Goal: Transaction & Acquisition: Purchase product/service

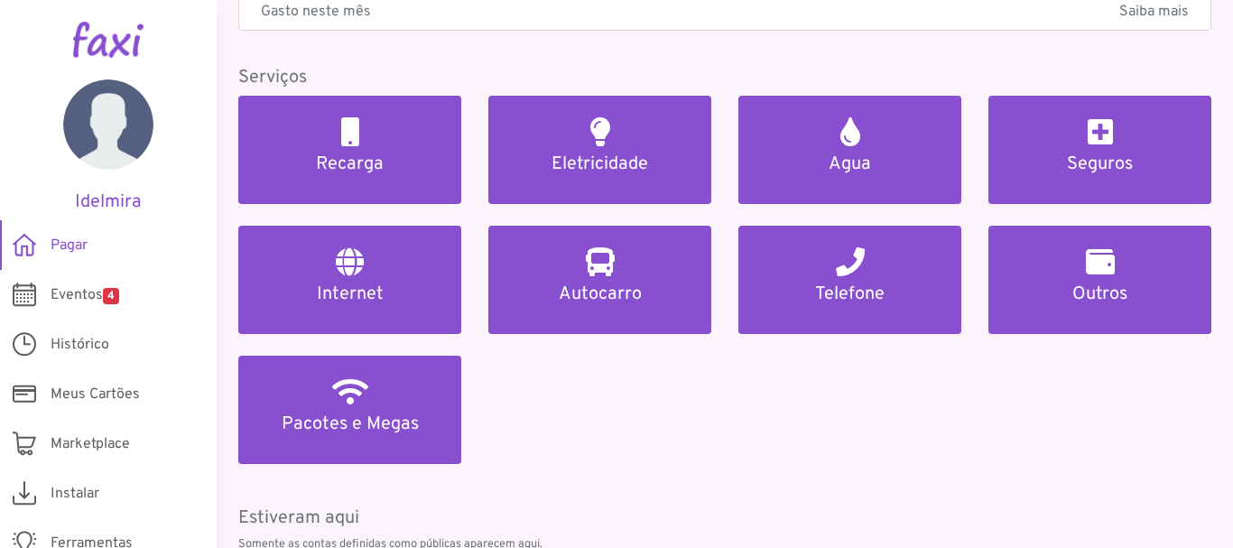
scroll to position [181, 0]
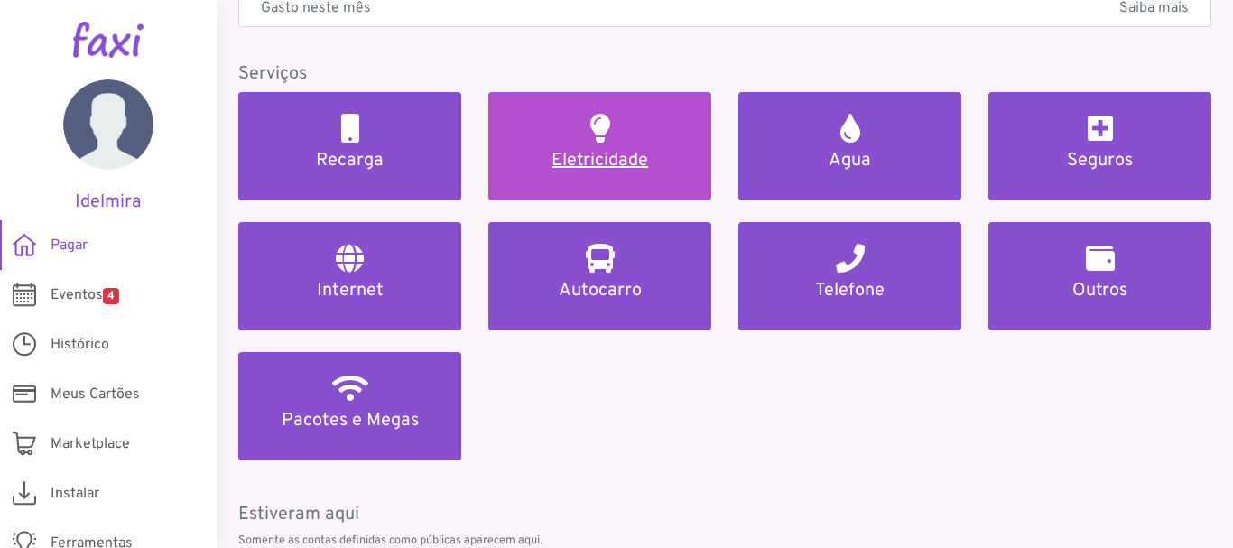
click at [668, 159] on h5 "Eletricidade" at bounding box center [600, 161] width 180 height 22
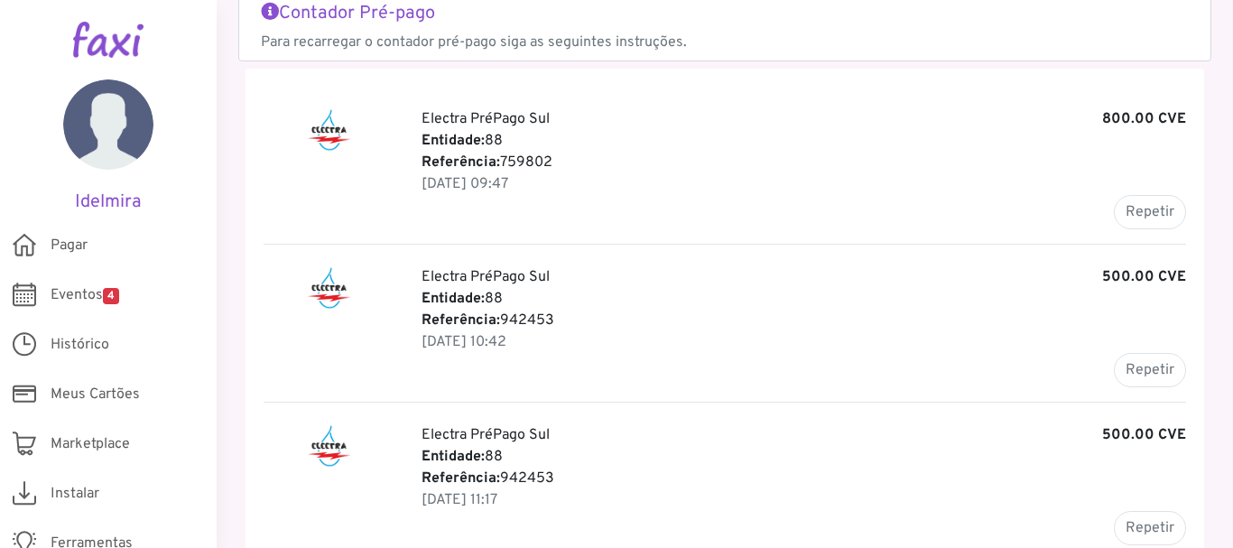
scroll to position [201, 0]
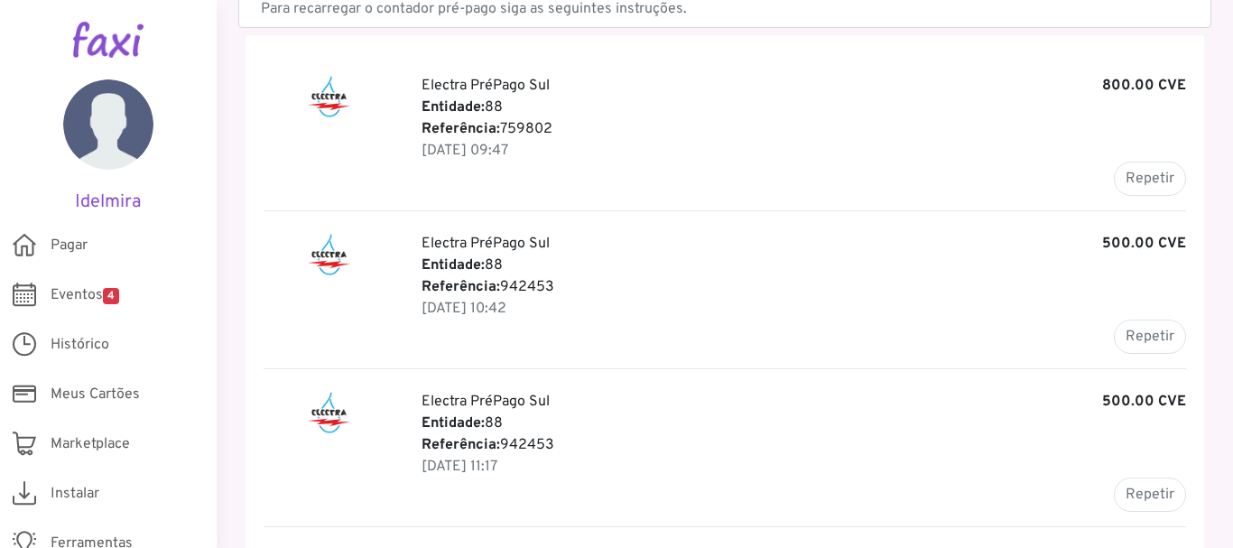
click at [1077, 290] on p "Referência: 942453" at bounding box center [804, 287] width 765 height 22
click at [1128, 339] on button "Repetir" at bounding box center [1150, 337] width 72 height 34
type input "******"
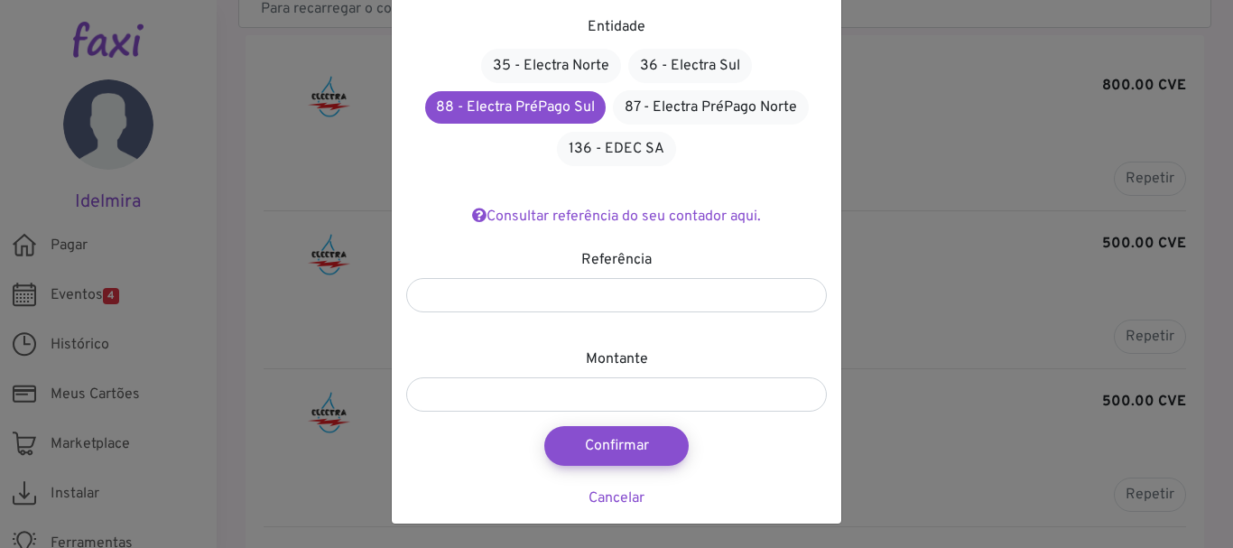
scroll to position [109, 0]
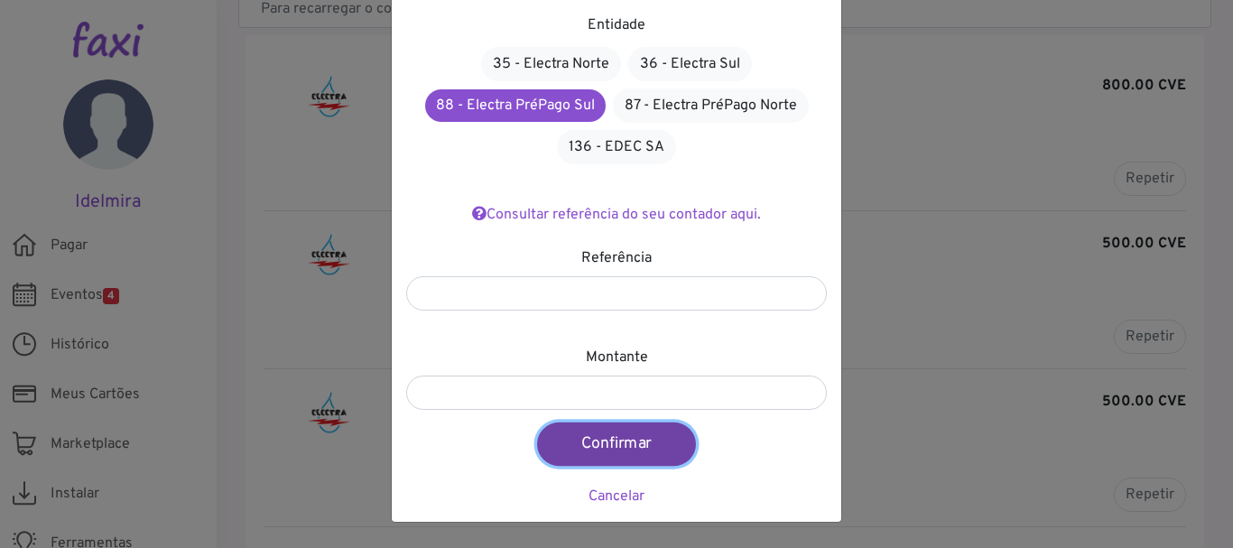
click at [578, 448] on button "Confirmar" at bounding box center [616, 443] width 159 height 43
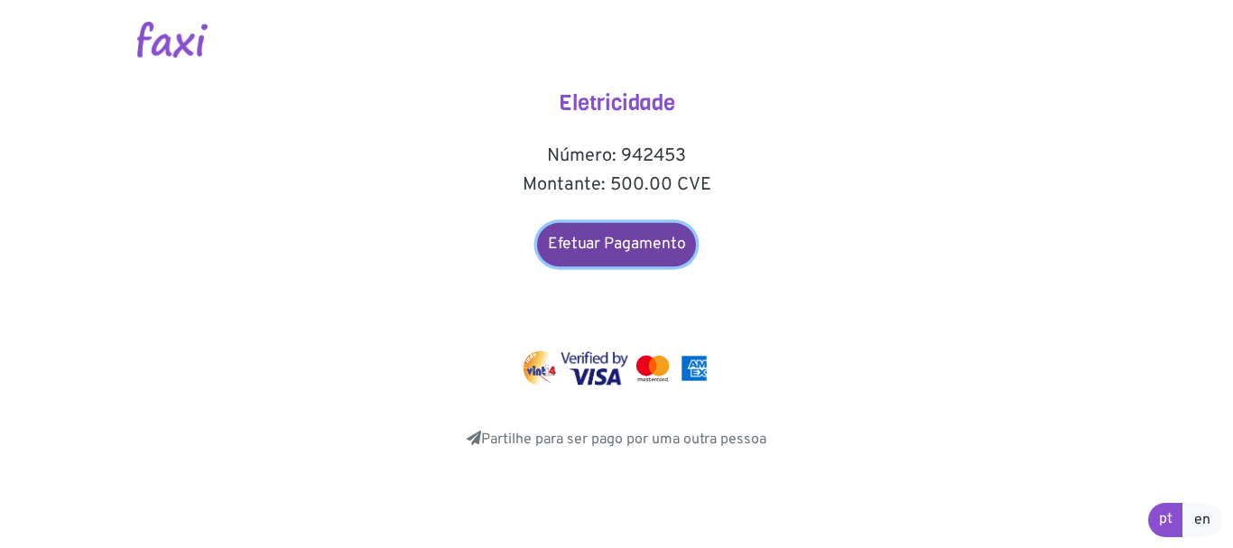
click at [625, 240] on link "Efetuar Pagamento" at bounding box center [616, 244] width 159 height 43
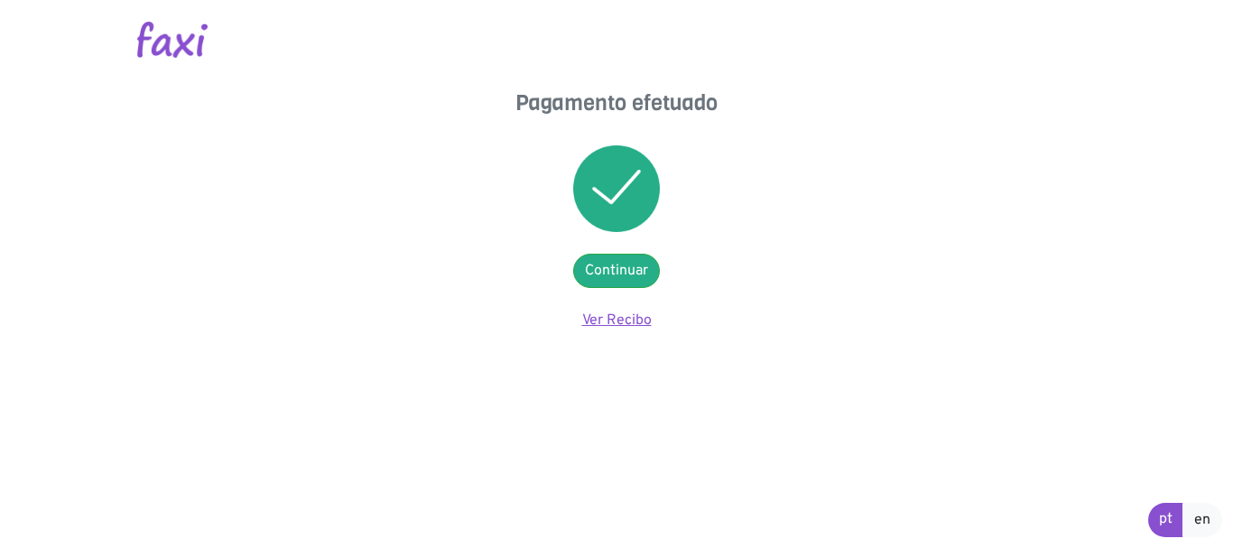
click at [611, 322] on link "Ver Recibo" at bounding box center [617, 320] width 70 height 18
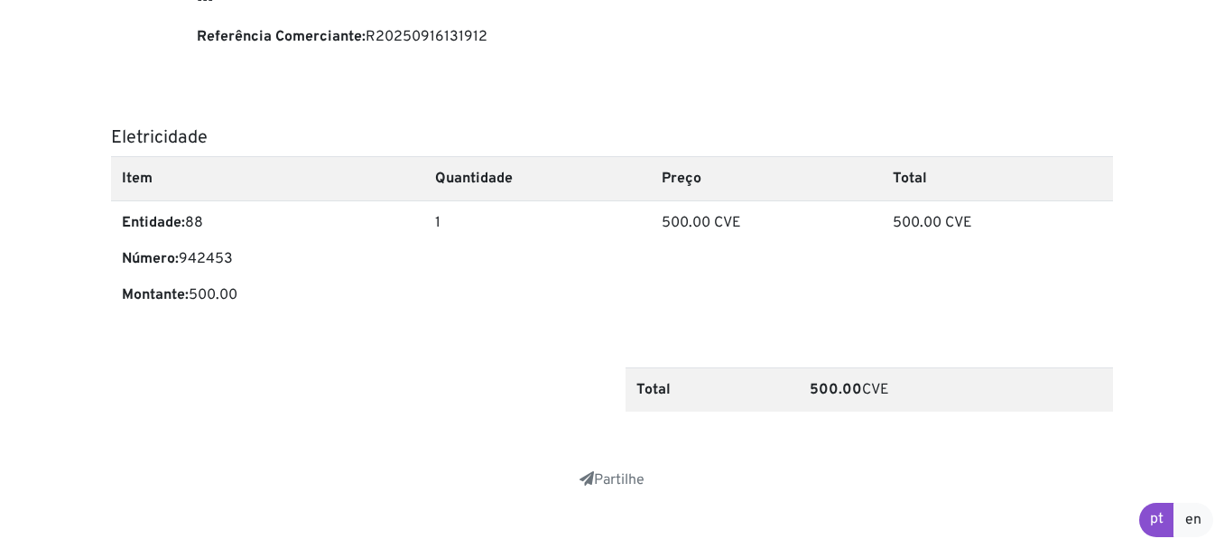
scroll to position [607, 0]
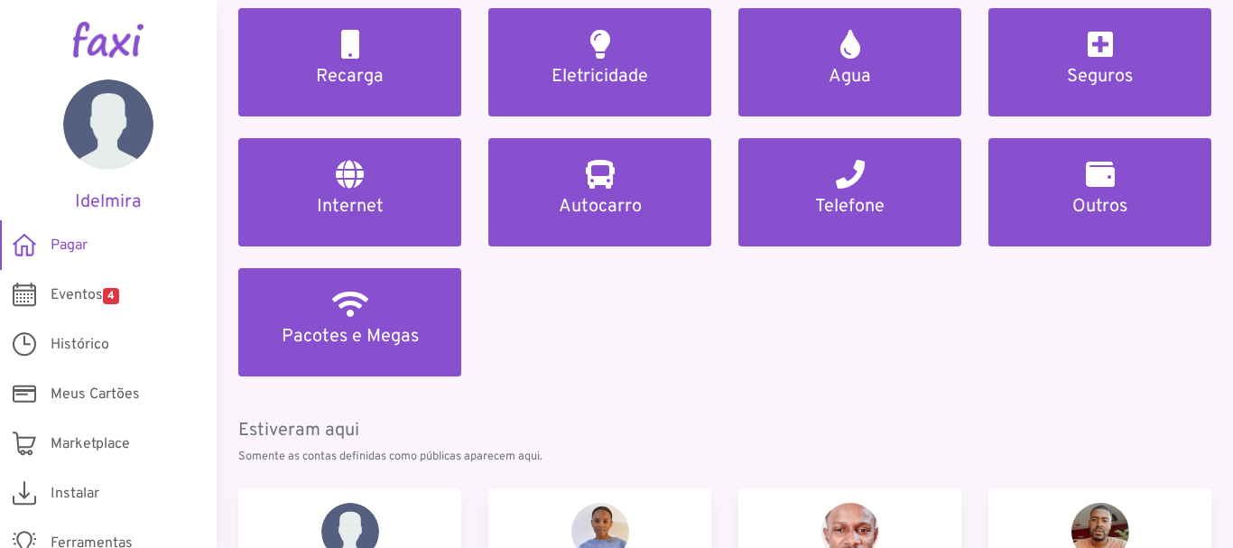
scroll to position [271, 0]
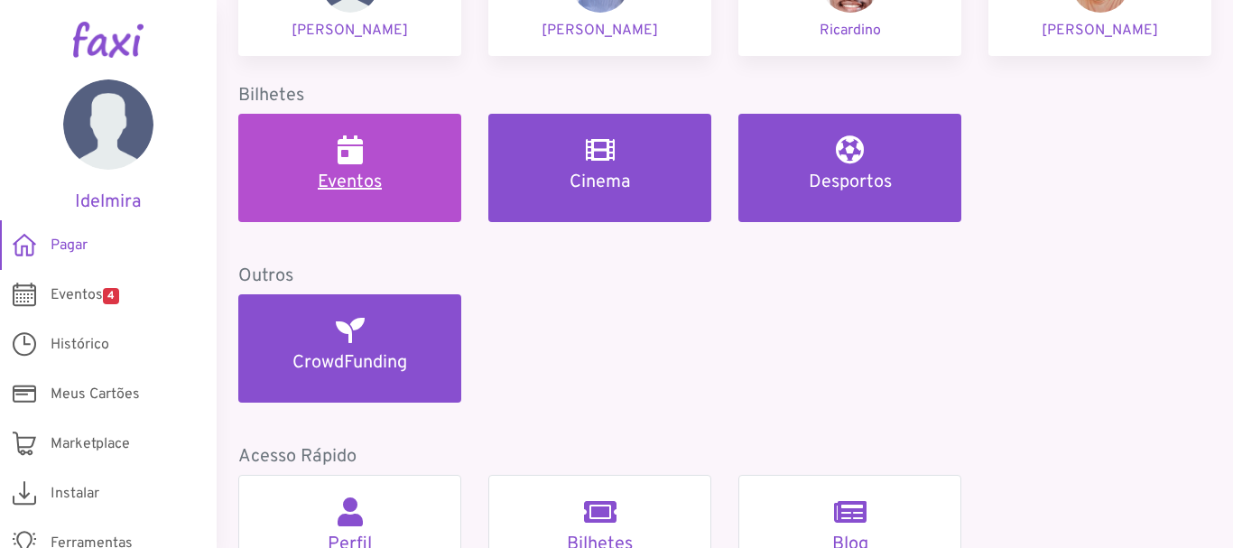
click at [396, 144] on div "Eventos" at bounding box center [350, 164] width 180 height 58
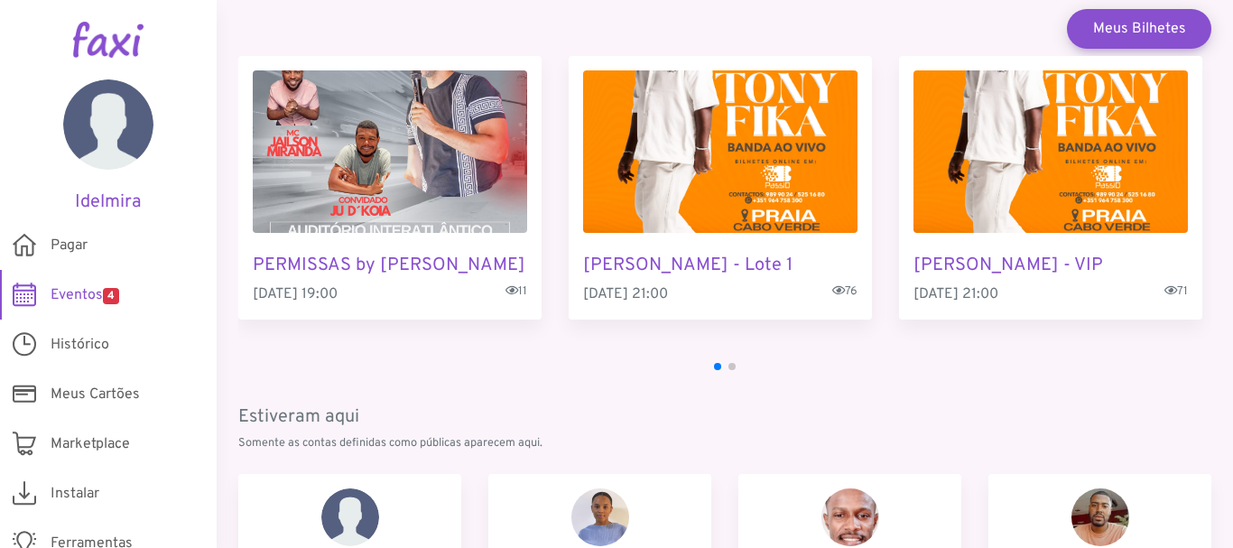
scroll to position [4, 0]
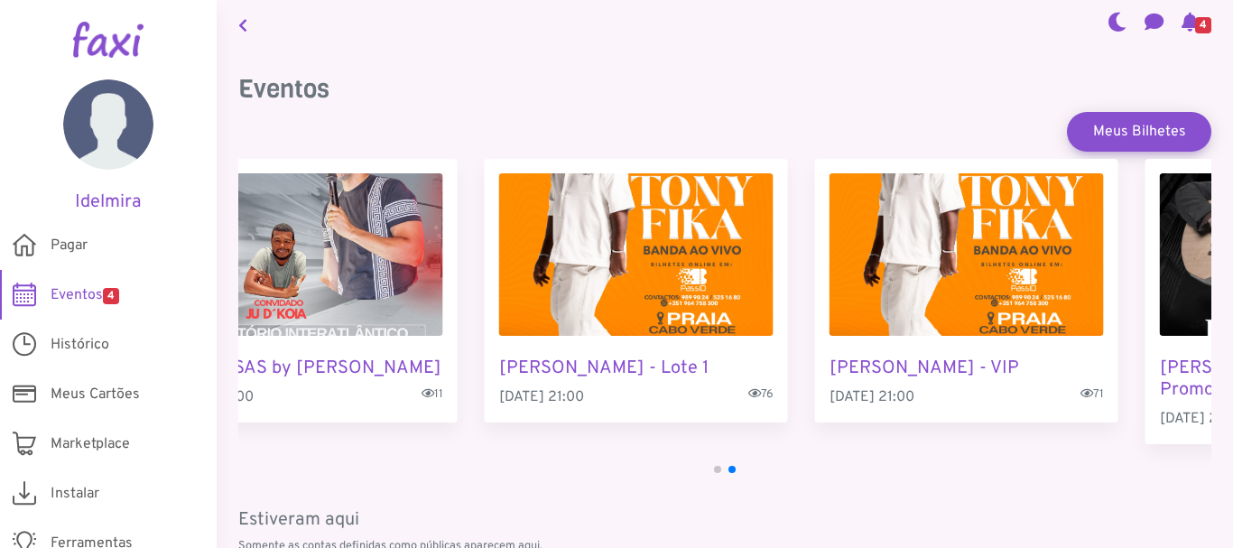
click at [502, 308] on div "PERMISSAS by [PERSON_NAME] - Promo [DATE] 19:00 11 [PERSON_NAME] - Lote 1 [DATE…" at bounding box center [640, 301] width 973 height 285
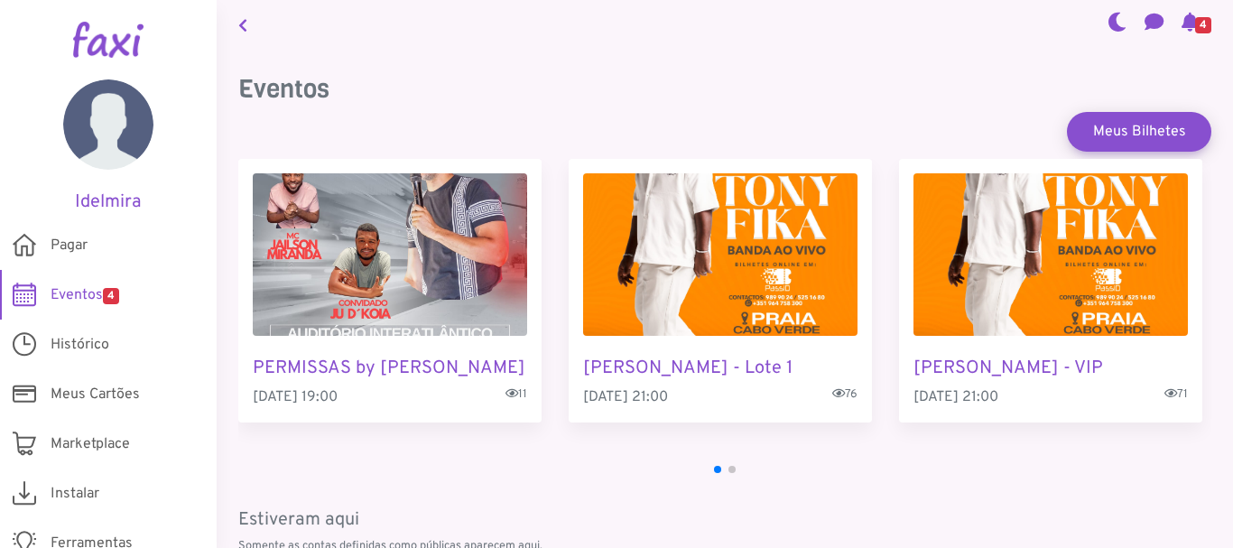
click at [567, 266] on div "PERMISSAS by [PERSON_NAME] - Promo [DATE] 19:00 11 [PERSON_NAME] - Lote 1 [DATE…" at bounding box center [724, 301] width 973 height 285
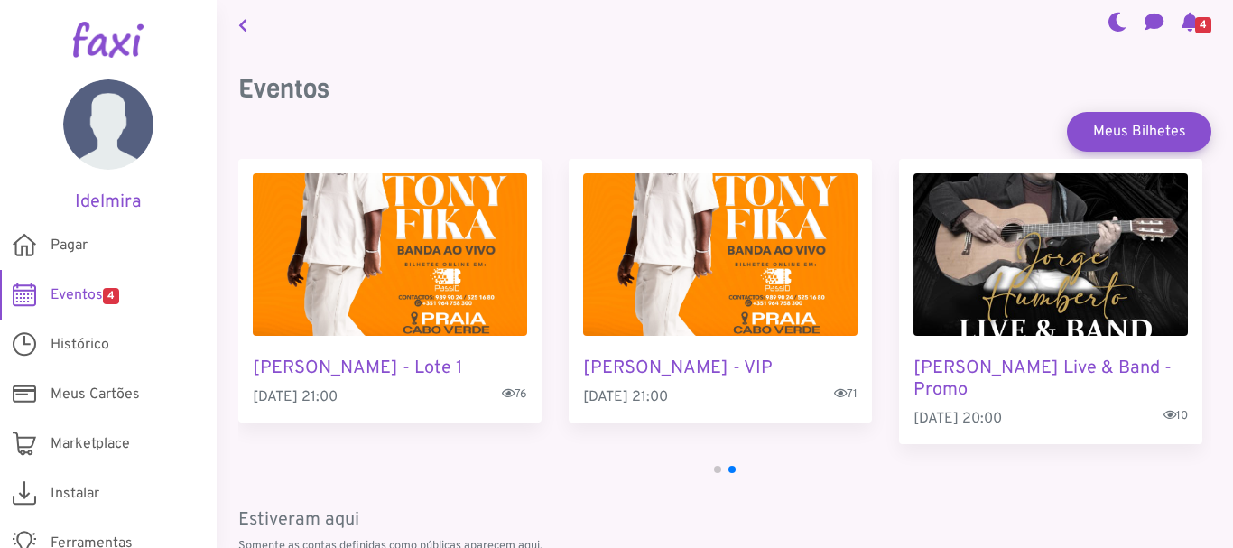
click at [552, 253] on div "PERMISSAS by [PERSON_NAME] - Promo [DATE] 19:00 11 [PERSON_NAME] - Lote 1 [DATE…" at bounding box center [394, 301] width 973 height 285
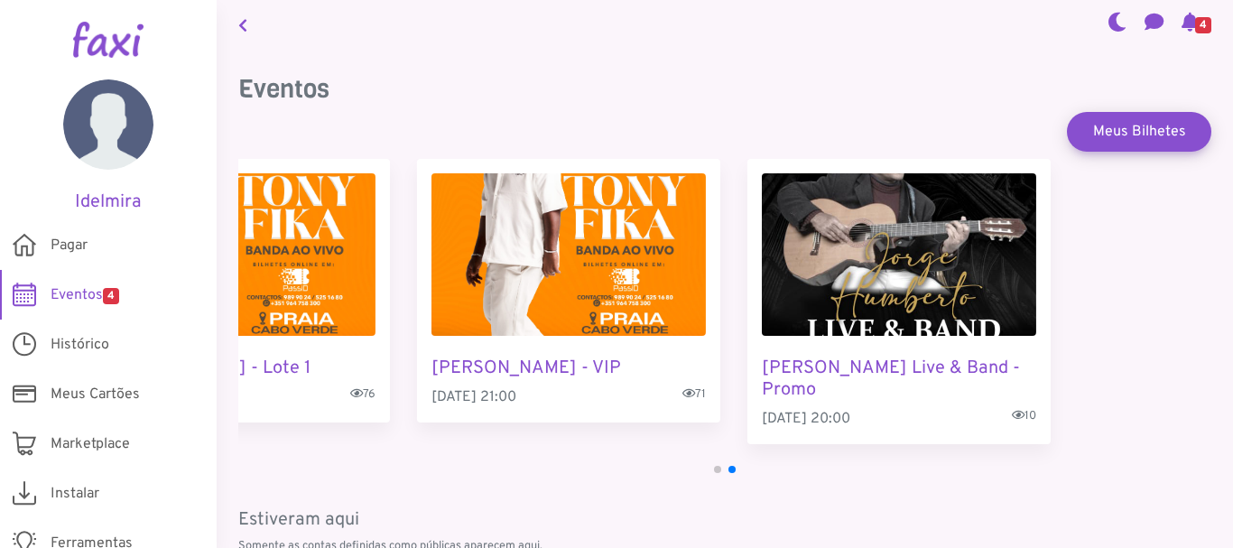
click at [451, 254] on img "3 / 4" at bounding box center [568, 254] width 274 height 162
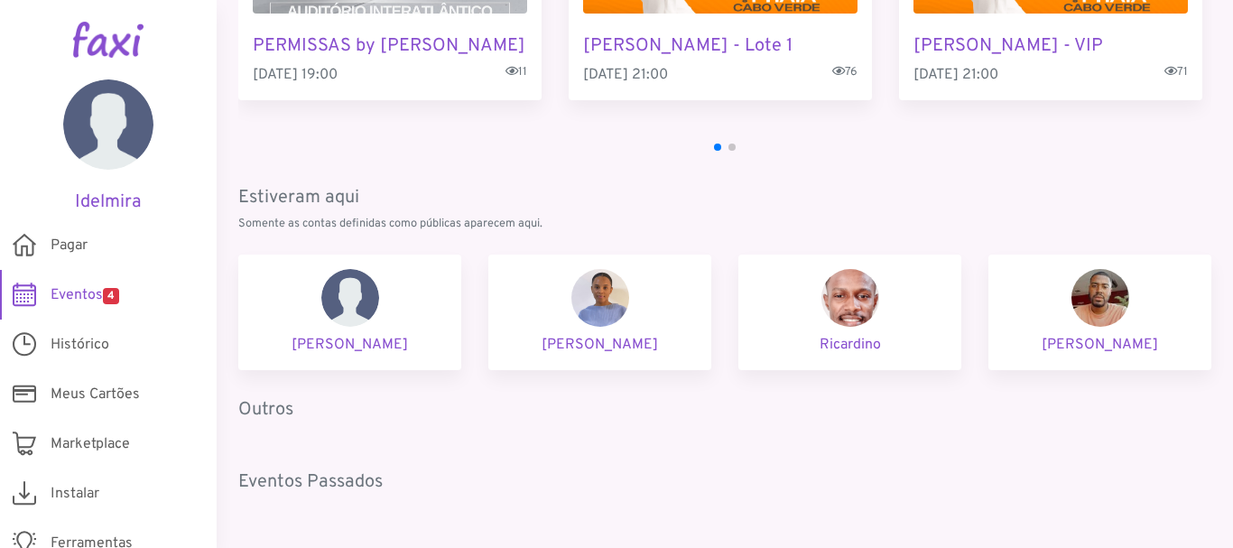
scroll to position [365, 0]
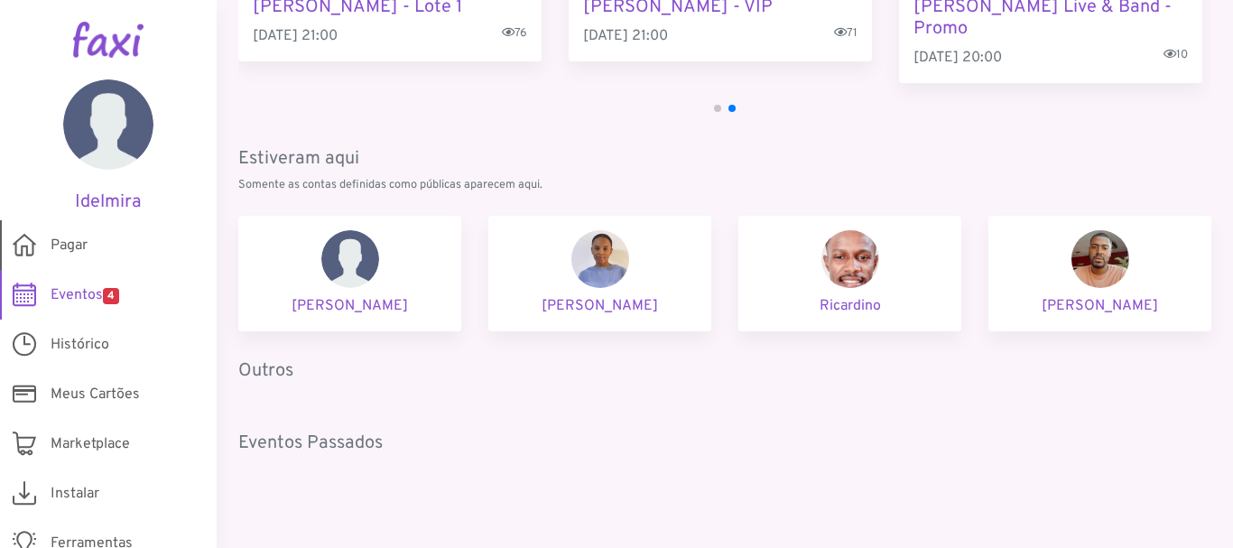
click at [66, 244] on span "Pagar" at bounding box center [69, 246] width 37 height 22
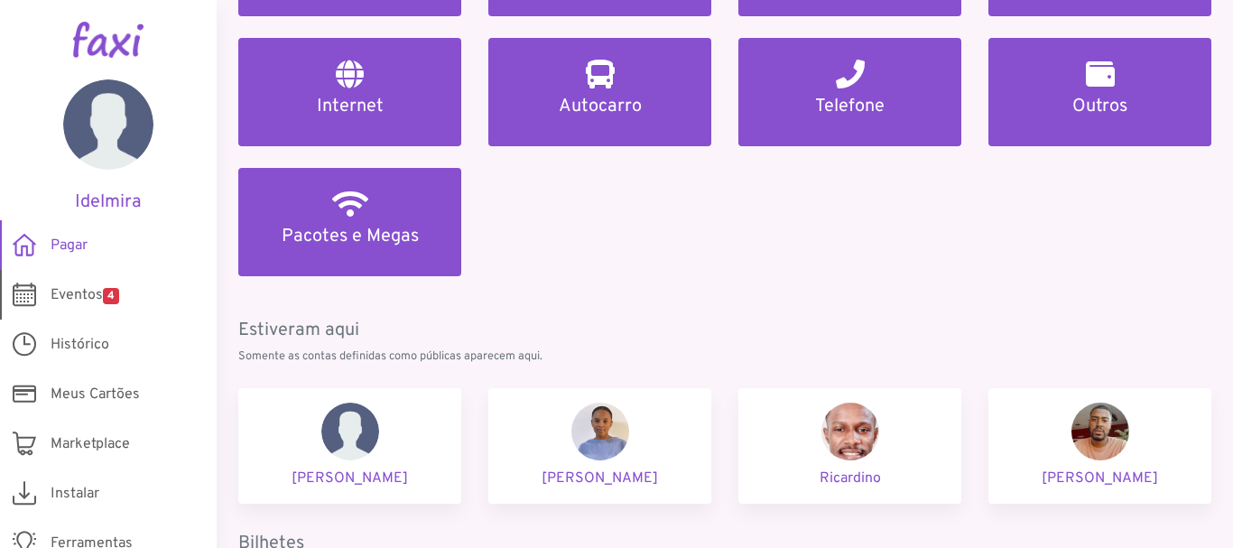
click at [86, 281] on link "Eventos 4" at bounding box center [108, 295] width 217 height 50
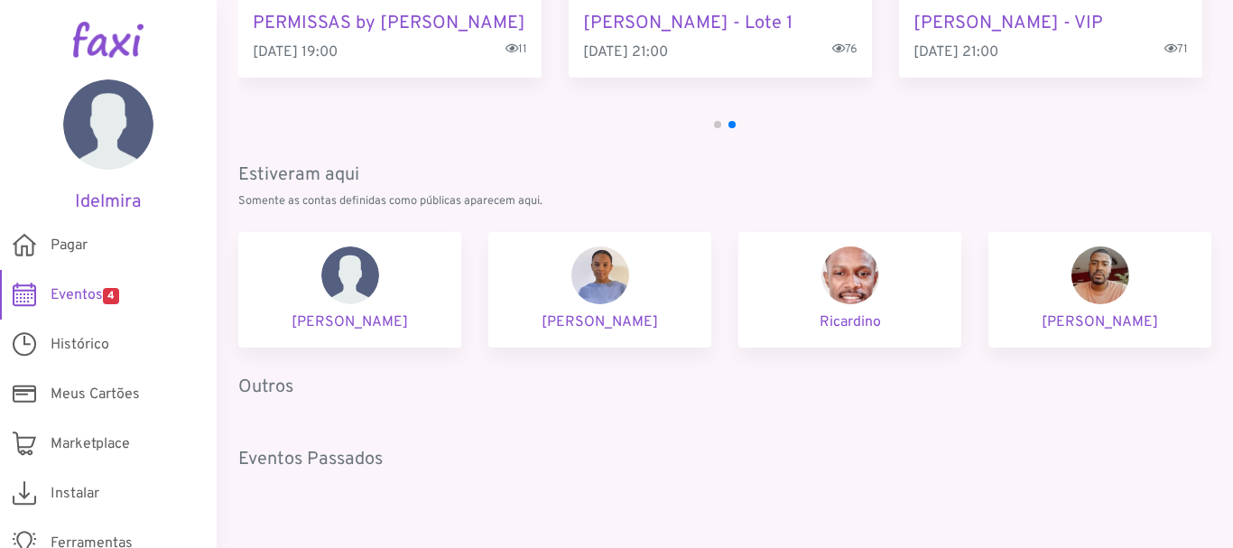
scroll to position [365, 0]
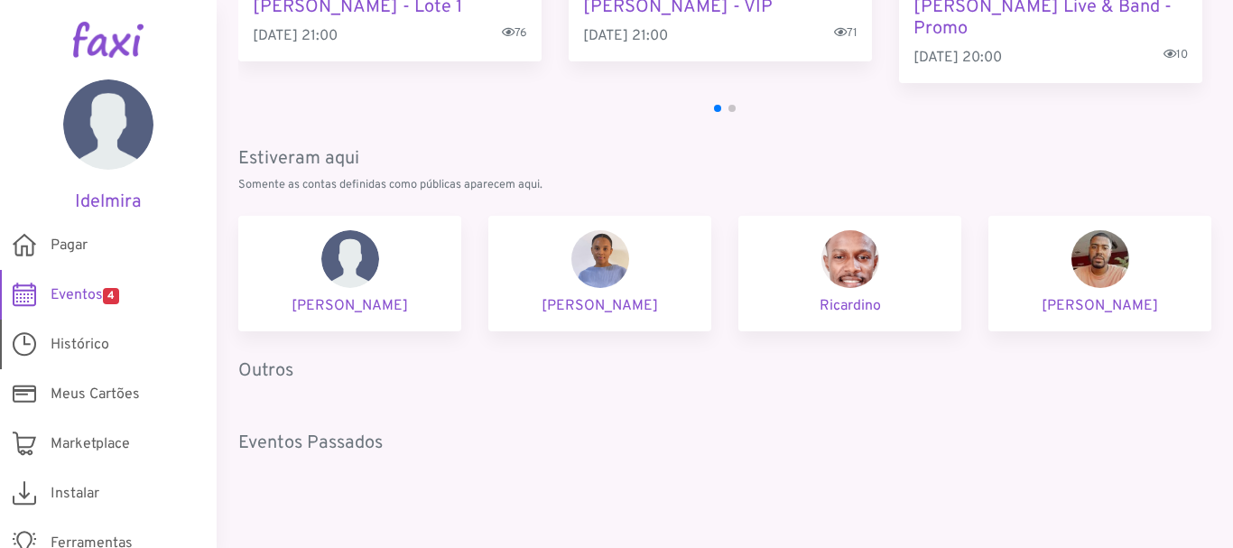
click at [109, 333] on link "Histórico" at bounding box center [108, 345] width 217 height 50
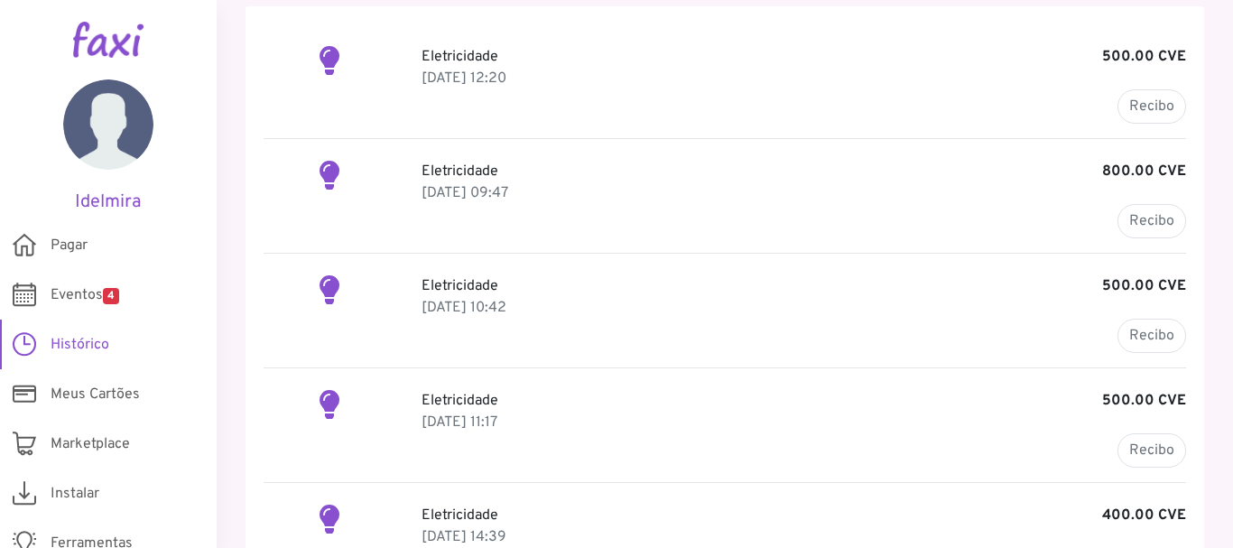
scroll to position [22, 0]
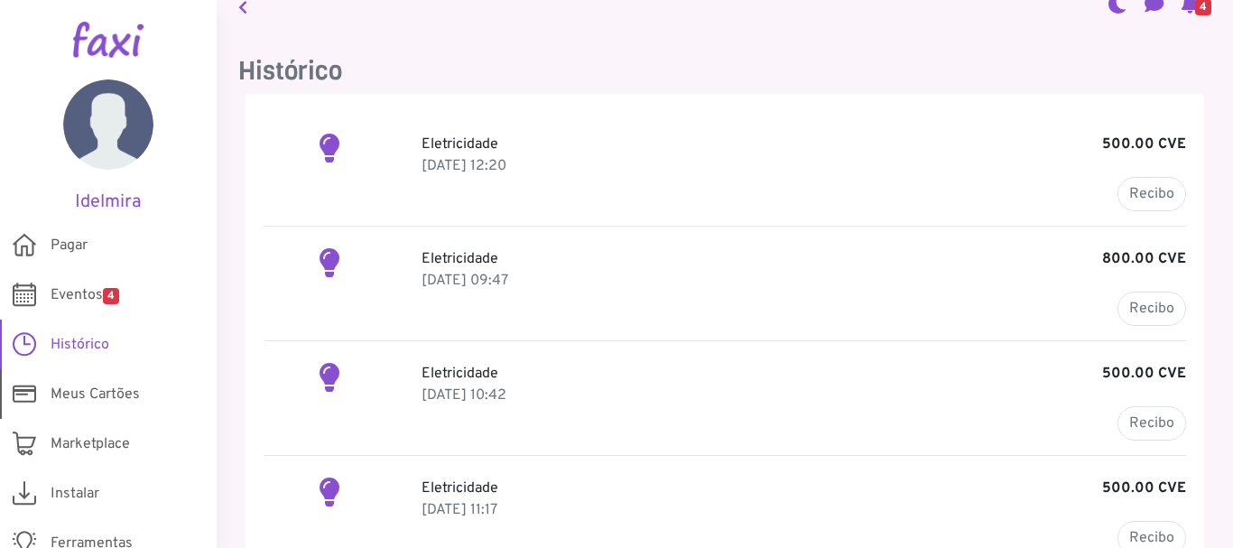
click at [125, 403] on span "Meus Cartões" at bounding box center [95, 395] width 89 height 22
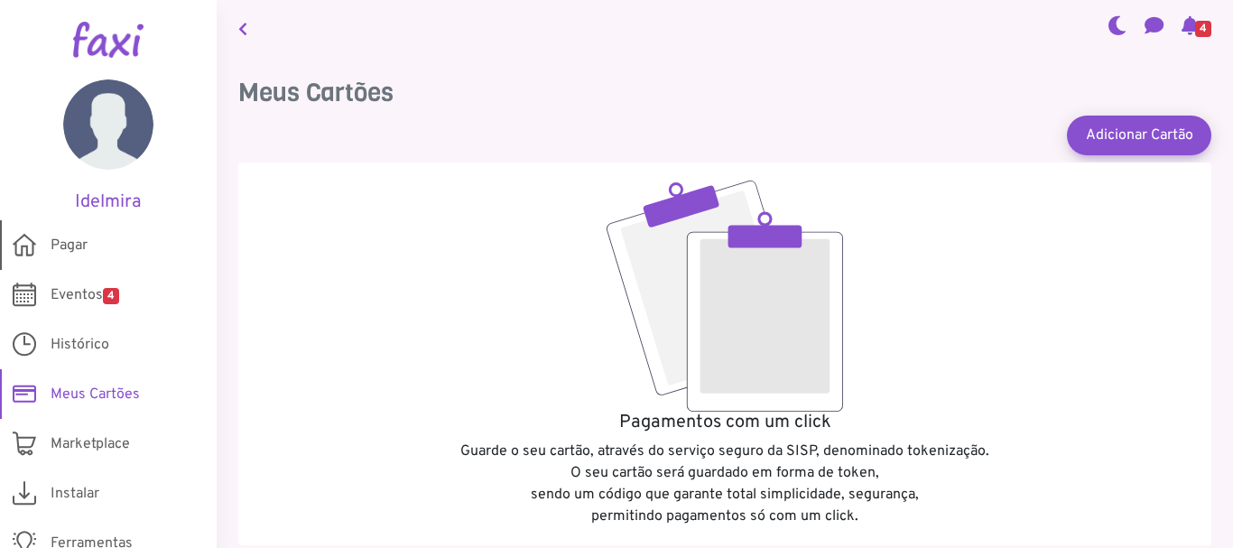
scroll to position [70, 0]
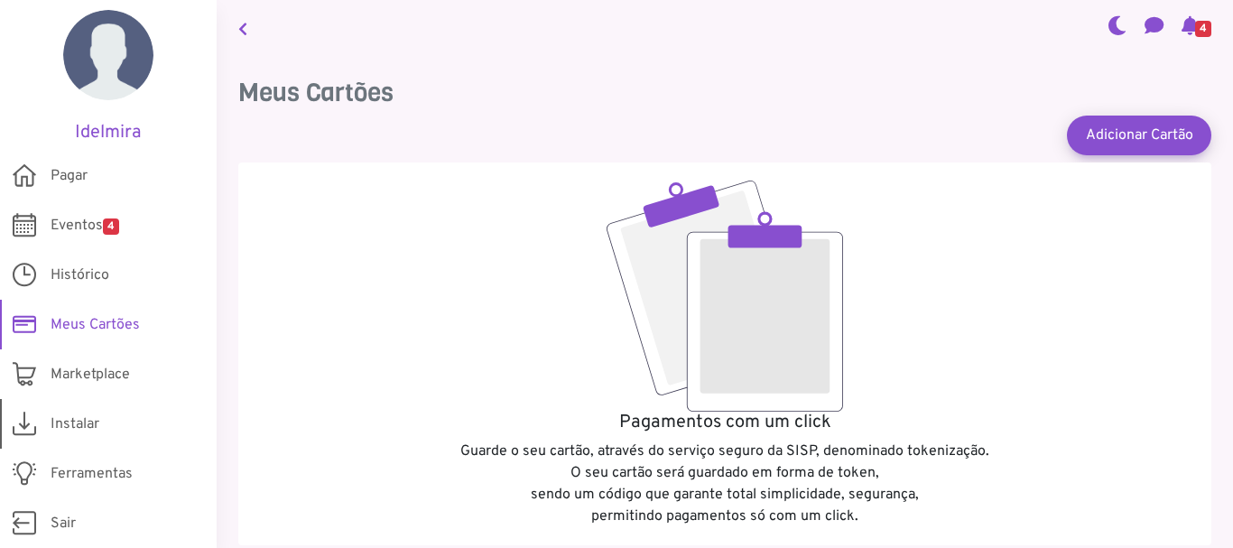
click at [91, 406] on link "Instalar" at bounding box center [108, 424] width 217 height 50
click at [1195, 27] on span "4" at bounding box center [1203, 29] width 16 height 16
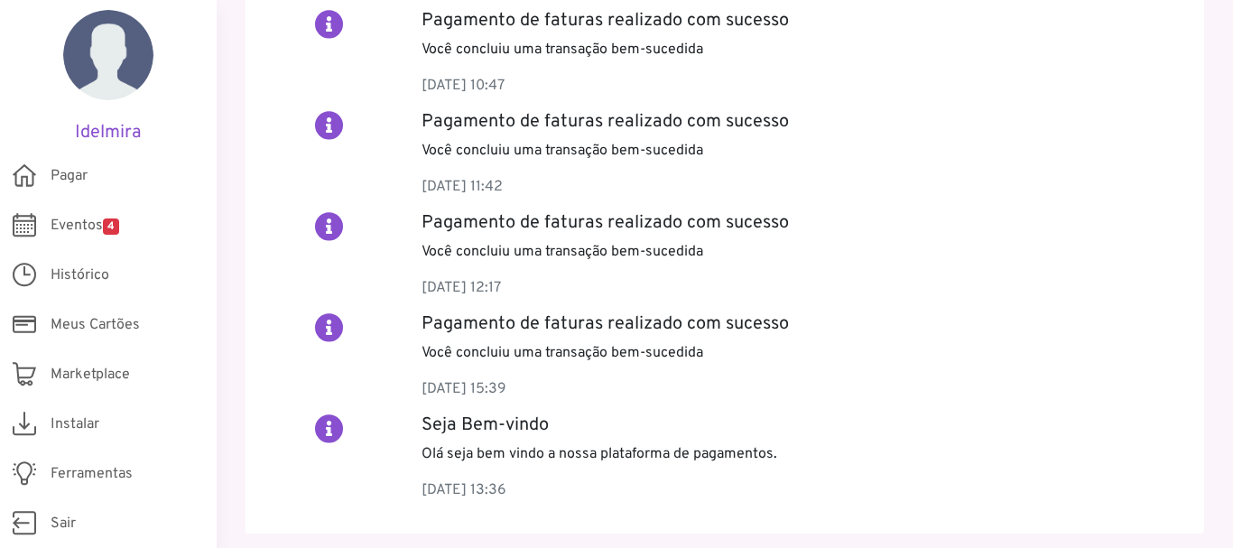
scroll to position [304, 0]
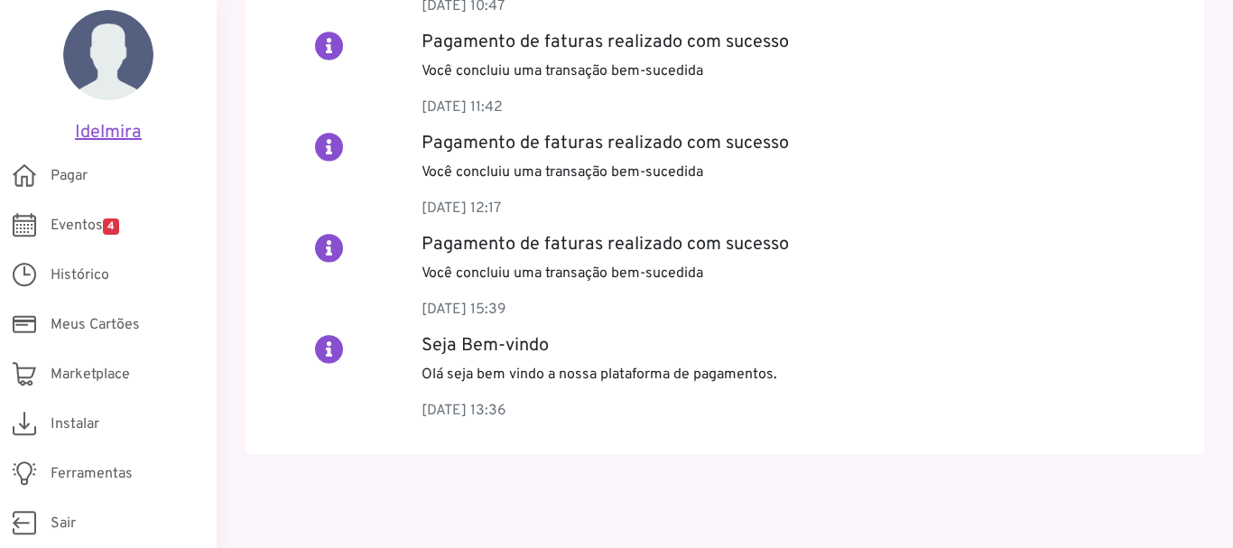
click at [126, 124] on h5 "Idelmira" at bounding box center [108, 133] width 162 height 22
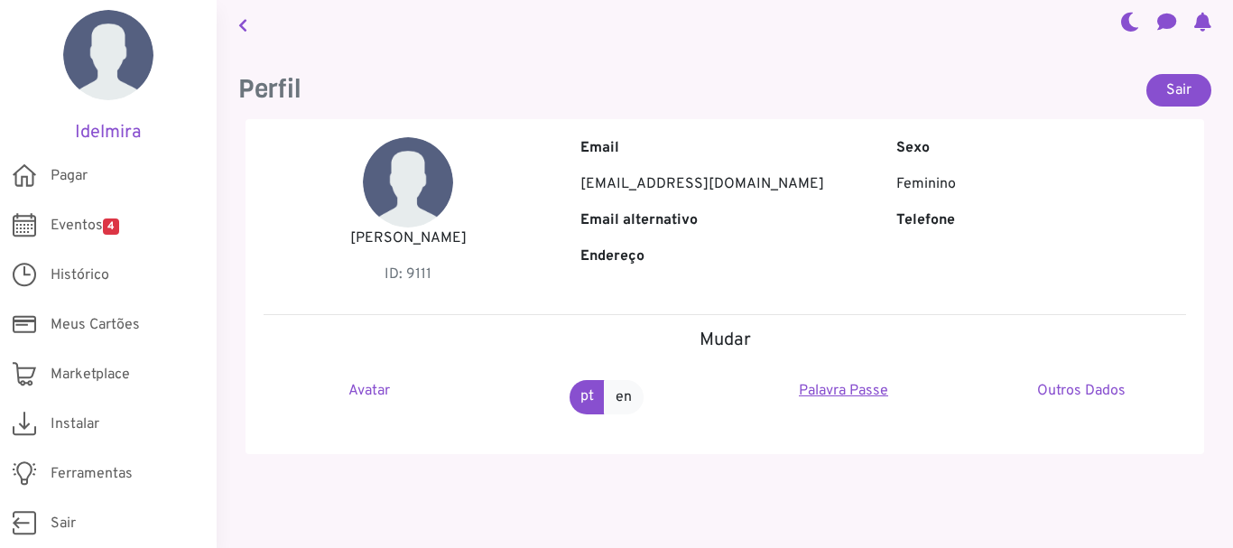
click at [836, 385] on link "Palavra Passe" at bounding box center [843, 391] width 89 height 18
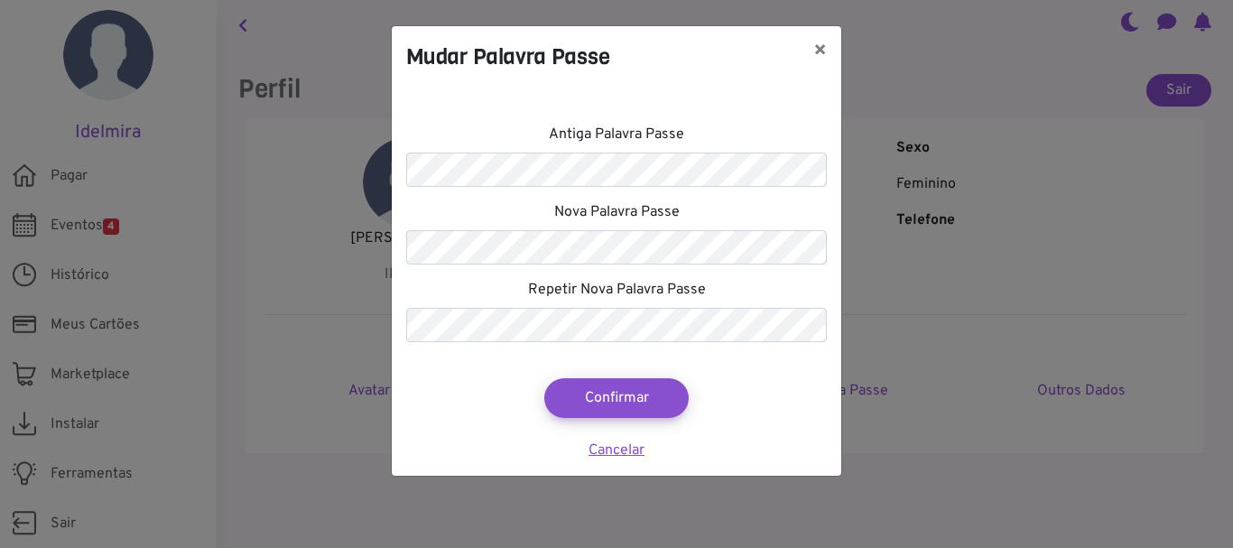
click at [627, 453] on link "Cancelar" at bounding box center [617, 450] width 56 height 18
